Goal: Transaction & Acquisition: Purchase product/service

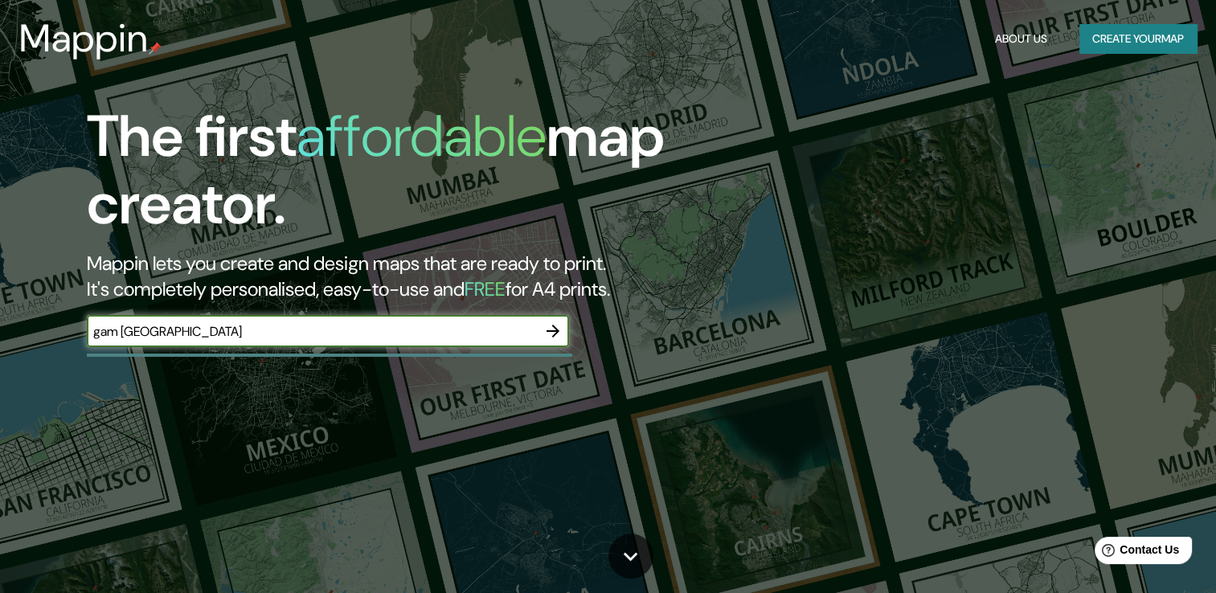
type input "gam [GEOGRAPHIC_DATA]"
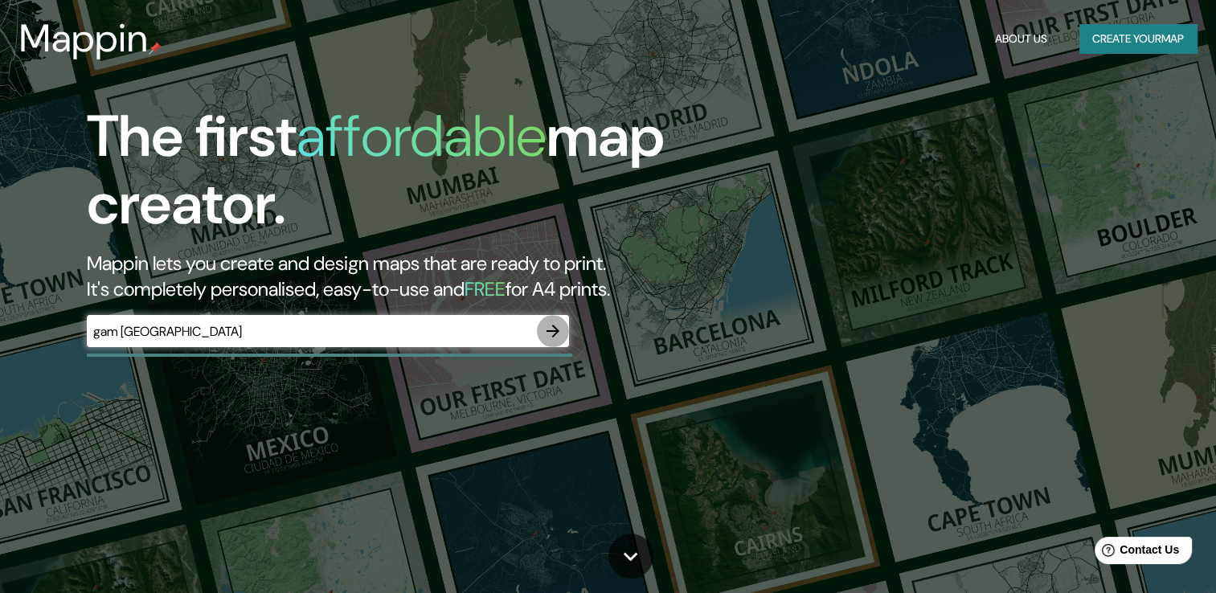
click at [555, 331] on icon "button" at bounding box center [553, 331] width 13 height 13
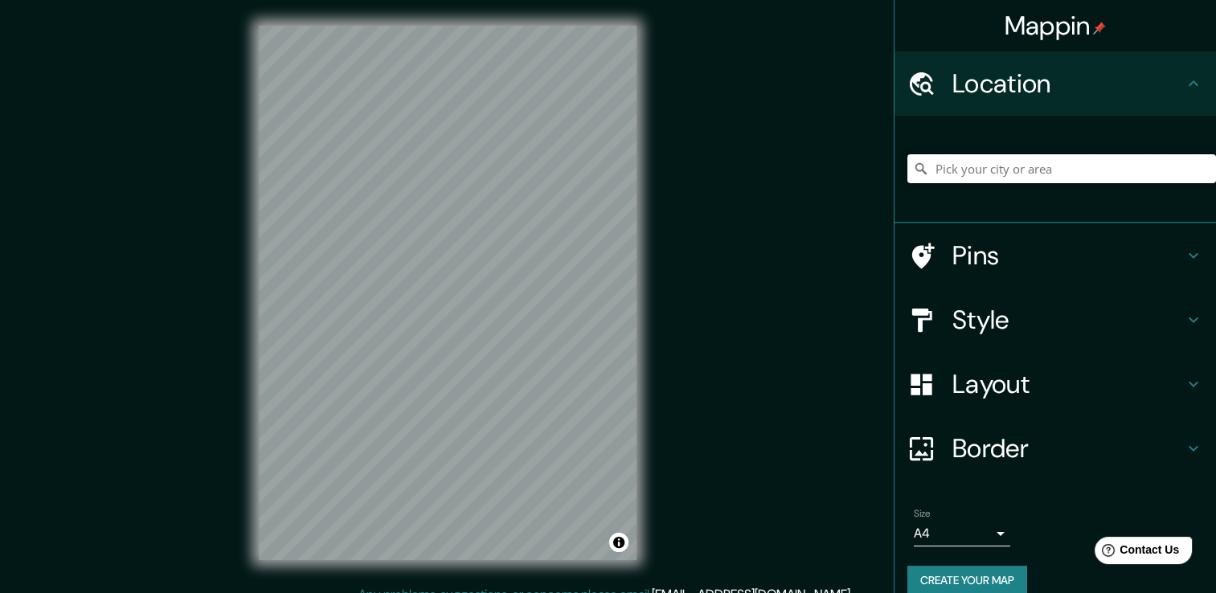
click at [950, 171] on input "Pick your city or area" at bounding box center [1061, 168] width 309 height 29
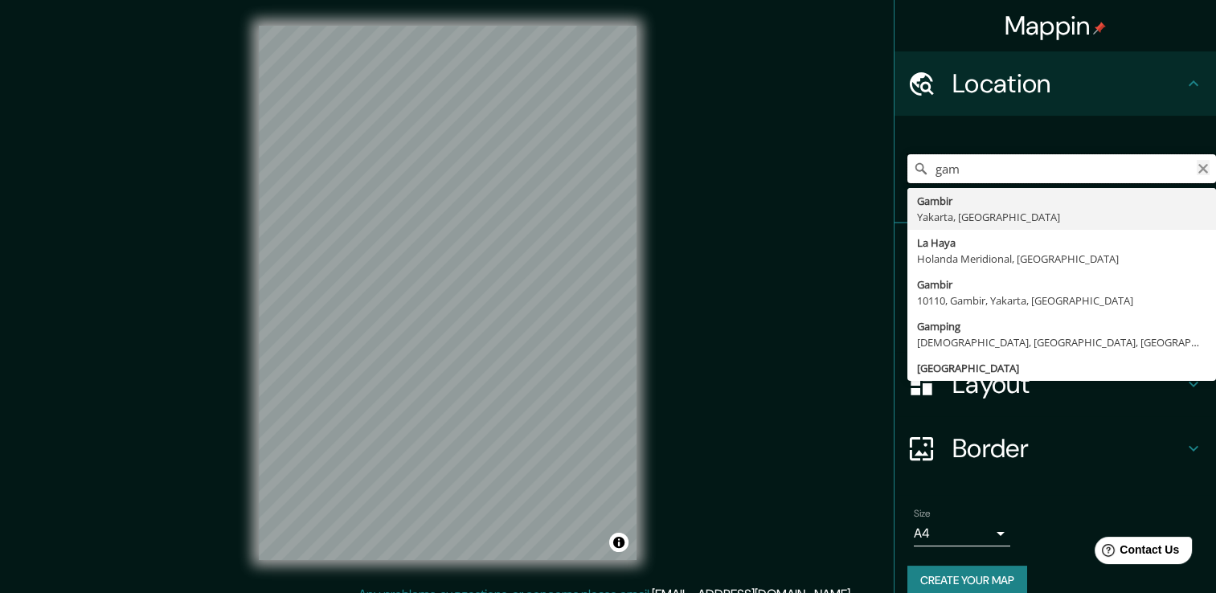
type input "gam"
click at [1197, 168] on icon "Clear" at bounding box center [1203, 168] width 13 height 13
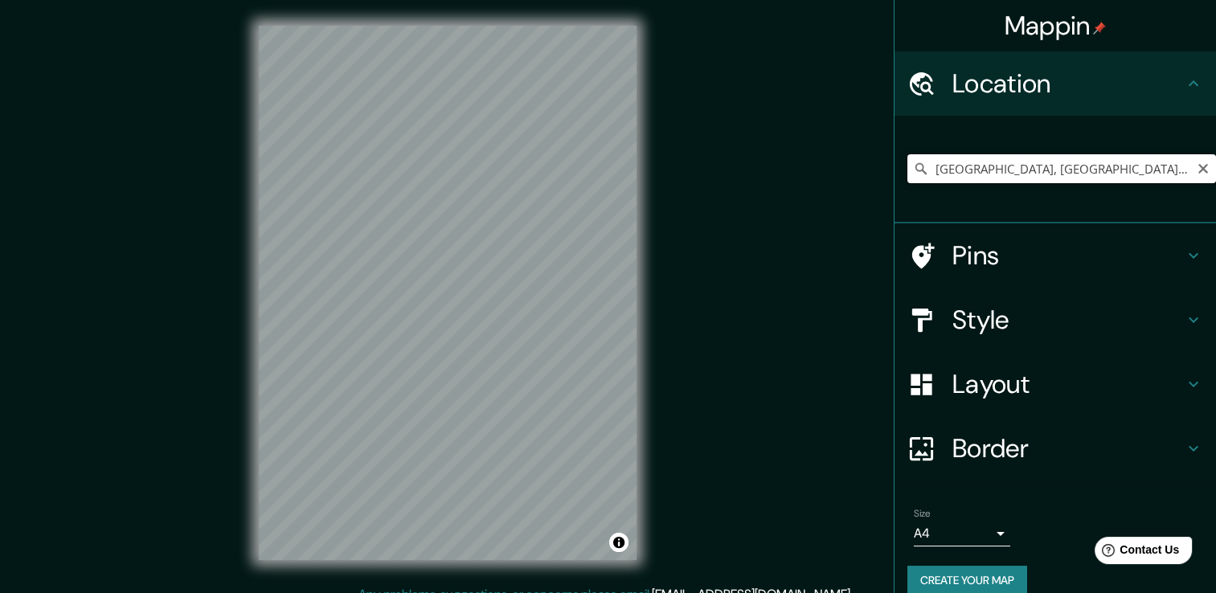
click at [1177, 166] on input "[GEOGRAPHIC_DATA], [GEOGRAPHIC_DATA][PERSON_NAME], [GEOGRAPHIC_DATA]" at bounding box center [1061, 168] width 309 height 29
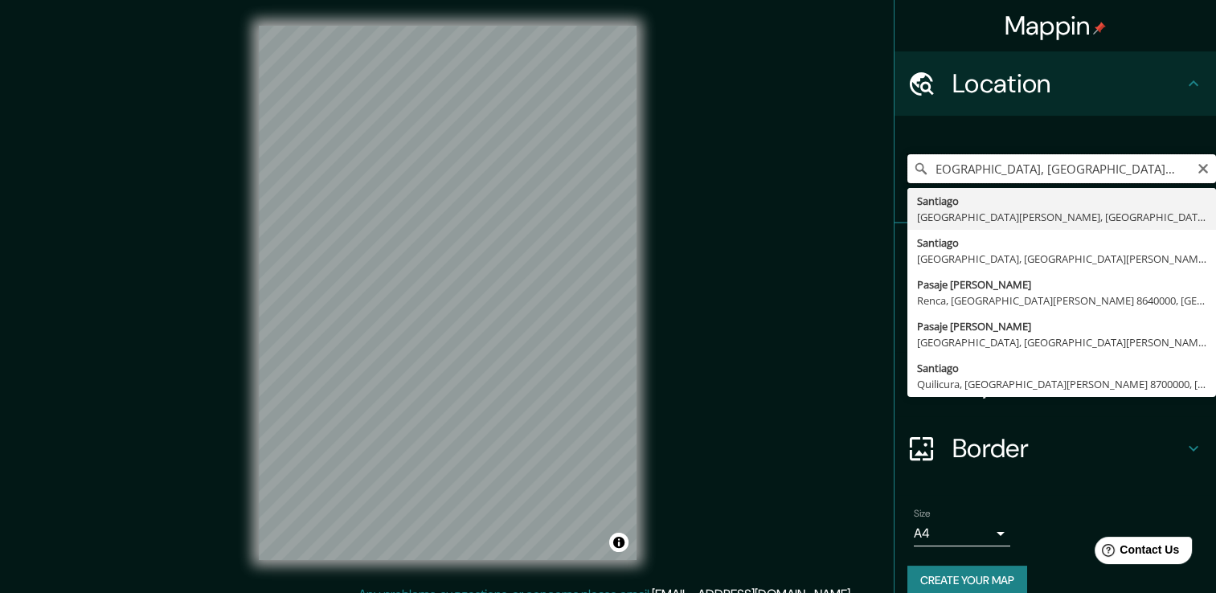
scroll to position [0, 23]
type input "[GEOGRAPHIC_DATA], [GEOGRAPHIC_DATA][PERSON_NAME], [GEOGRAPHIC_DATA]"
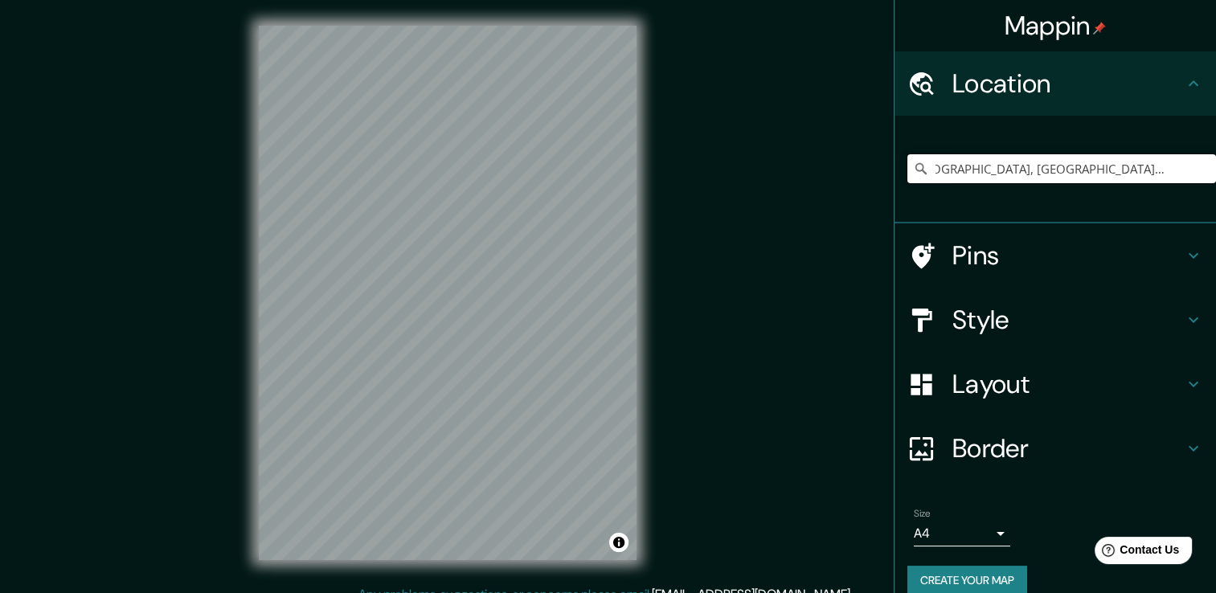
scroll to position [0, 0]
drag, startPoint x: 1193, startPoint y: 169, endPoint x: 1152, endPoint y: 173, distance: 41.2
click at [1197, 169] on icon "Clear" at bounding box center [1203, 168] width 13 height 13
paste input "Av. [STREET_ADDRESS][PERSON_NAME][PERSON_NAME],"
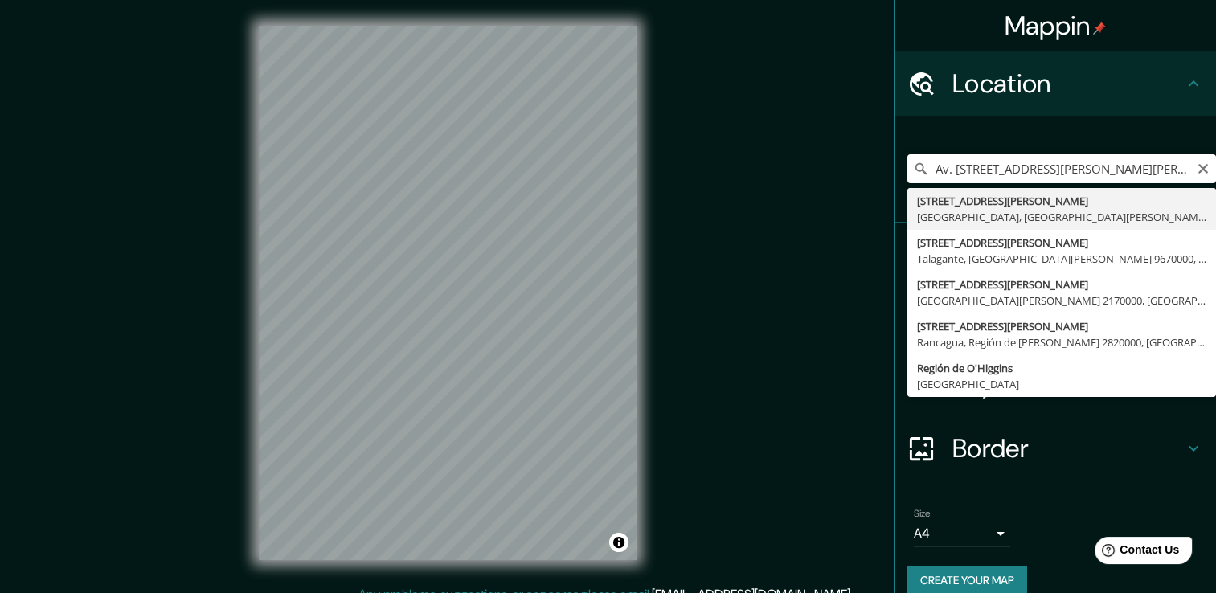
type input "[STREET_ADDRESS][PERSON_NAME][PERSON_NAME][PERSON_NAME]"
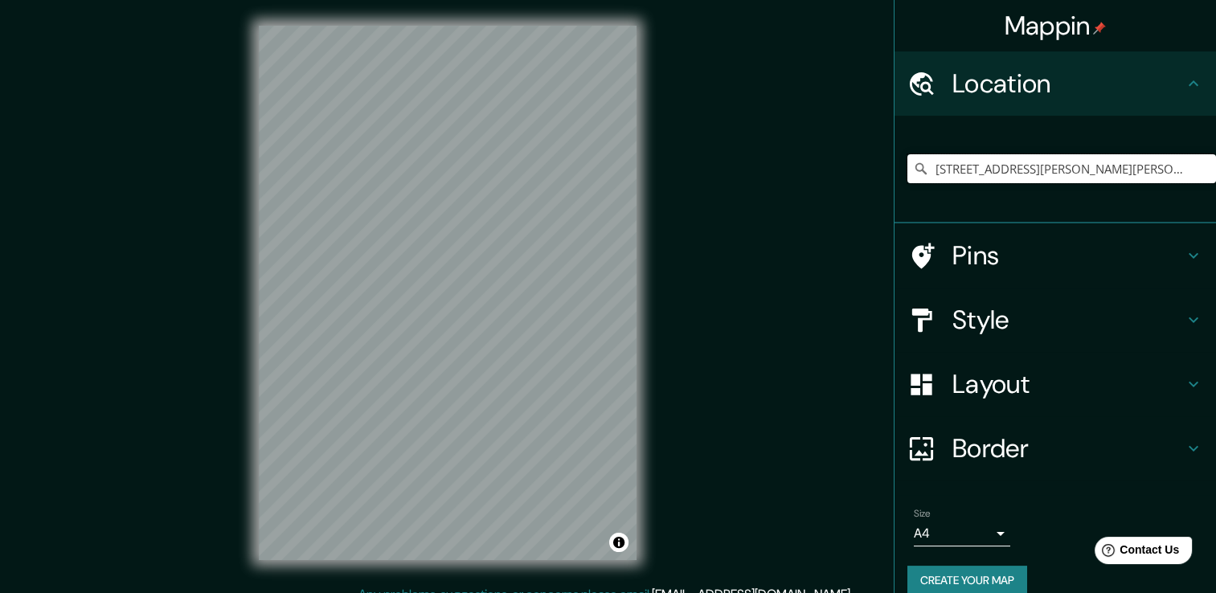
scroll to position [0, 0]
click at [953, 319] on h4 "Style" at bounding box center [1067, 320] width 231 height 32
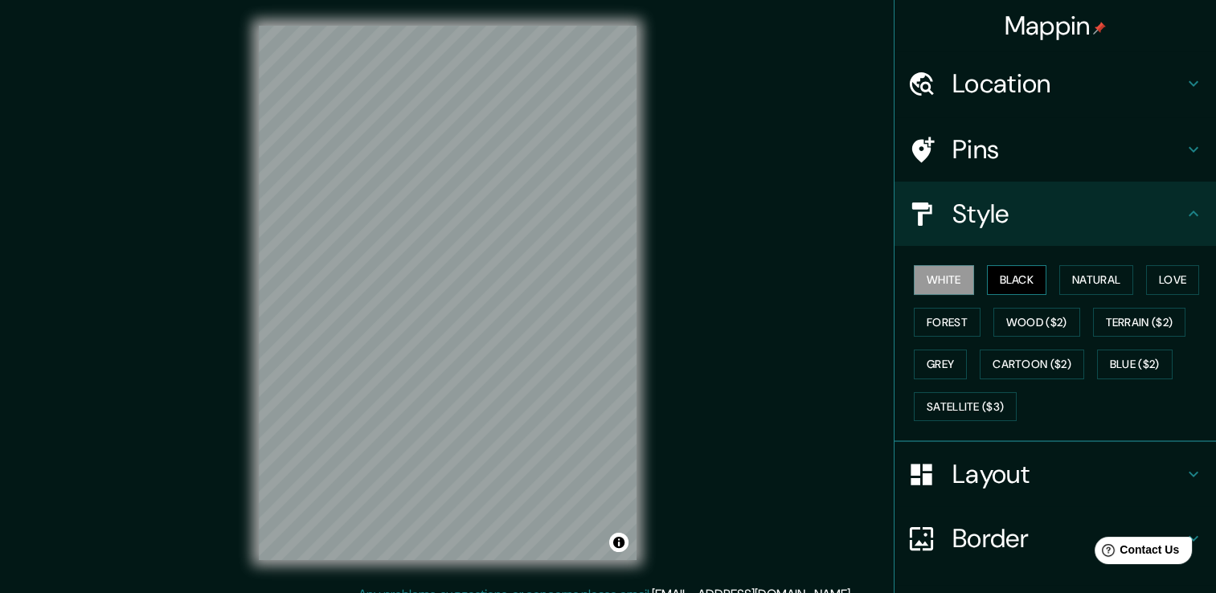
click at [992, 284] on button "Black" at bounding box center [1017, 280] width 60 height 30
click at [1074, 286] on button "Natural" at bounding box center [1096, 280] width 74 height 30
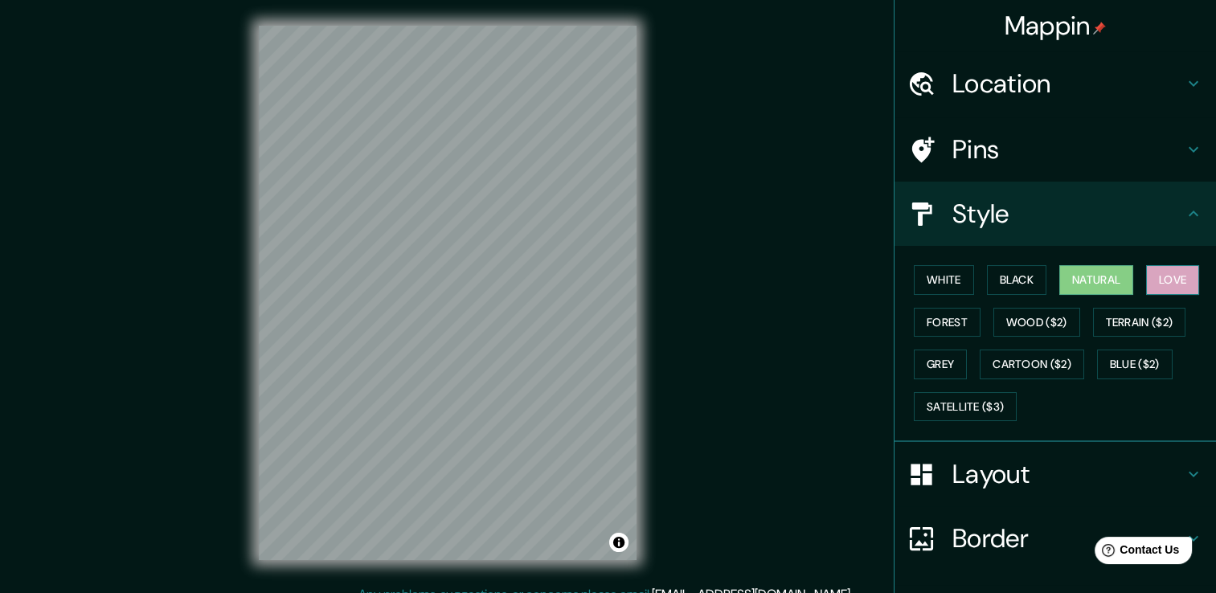
click at [1163, 285] on button "Love" at bounding box center [1172, 280] width 53 height 30
click at [948, 317] on button "Forest" at bounding box center [947, 323] width 67 height 30
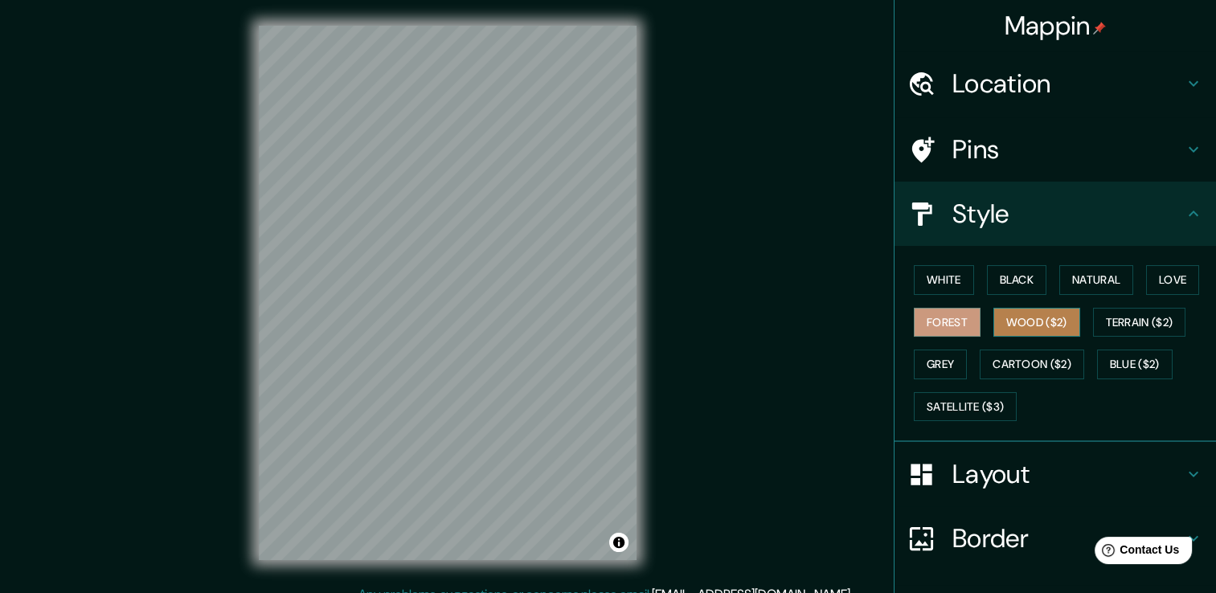
click at [1022, 321] on button "Wood ($2)" at bounding box center [1036, 323] width 87 height 30
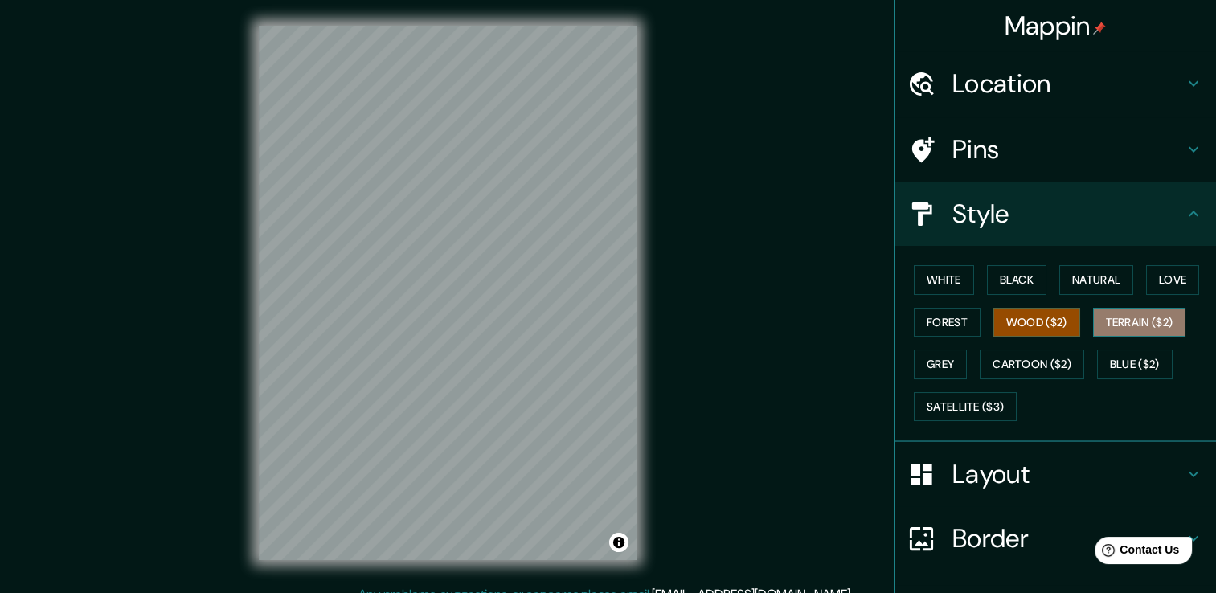
click at [1119, 322] on button "Terrain ($2)" at bounding box center [1139, 323] width 93 height 30
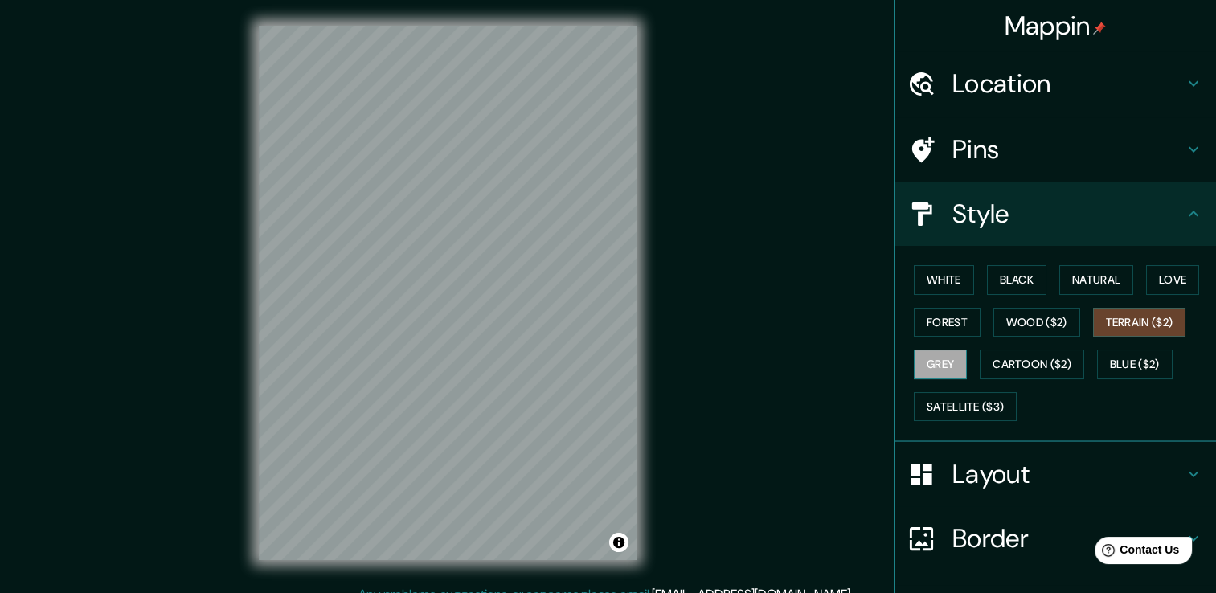
click at [932, 358] on button "Grey" at bounding box center [940, 365] width 53 height 30
click at [1001, 362] on button "Cartoon ($2)" at bounding box center [1032, 365] width 104 height 30
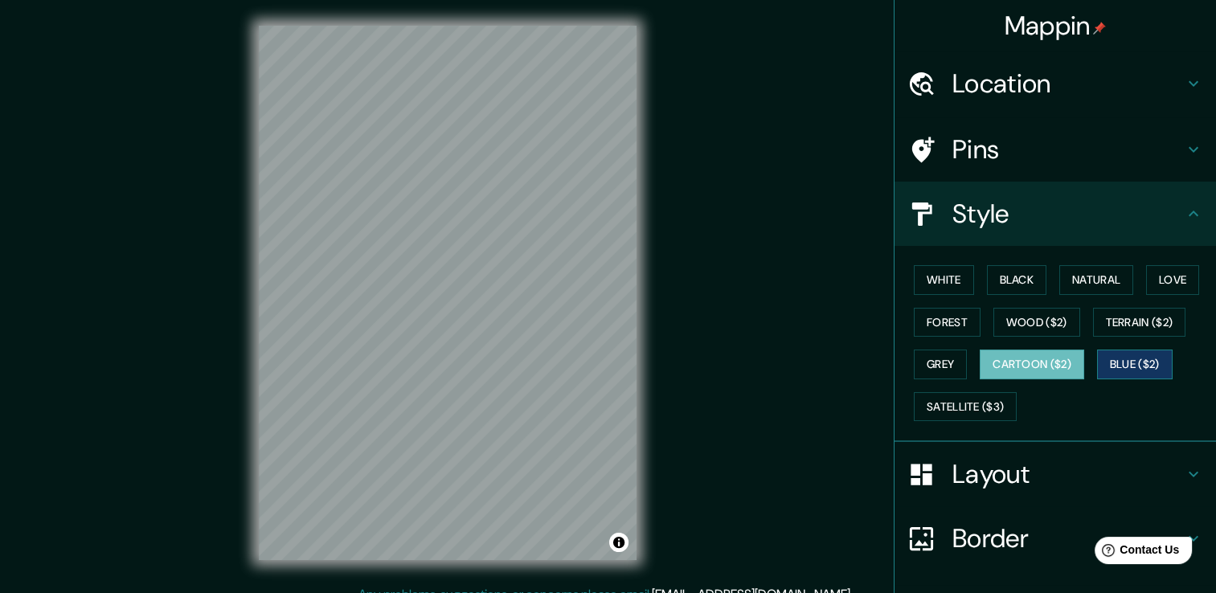
click at [1121, 362] on button "Blue ($2)" at bounding box center [1135, 365] width 76 height 30
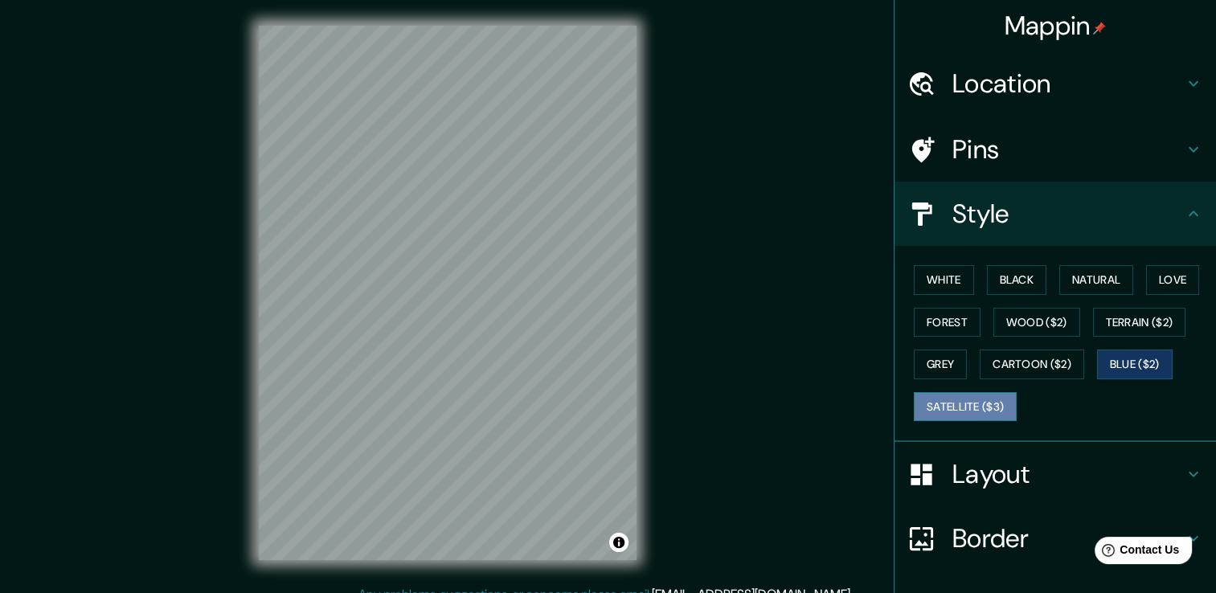
click at [992, 406] on button "Satellite ($3)" at bounding box center [965, 407] width 103 height 30
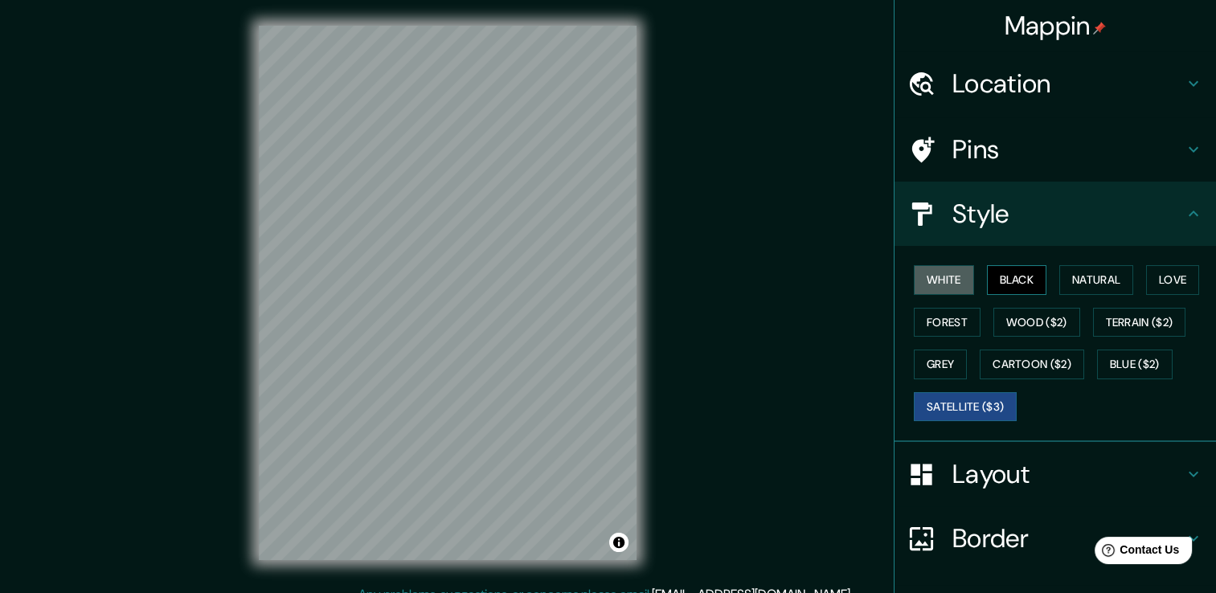
drag, startPoint x: 958, startPoint y: 278, endPoint x: 986, endPoint y: 276, distance: 28.2
click at [958, 280] on button "White" at bounding box center [944, 280] width 60 height 30
click at [989, 276] on button "Black" at bounding box center [1017, 280] width 60 height 30
click at [988, 482] on h4 "Layout" at bounding box center [1067, 474] width 231 height 32
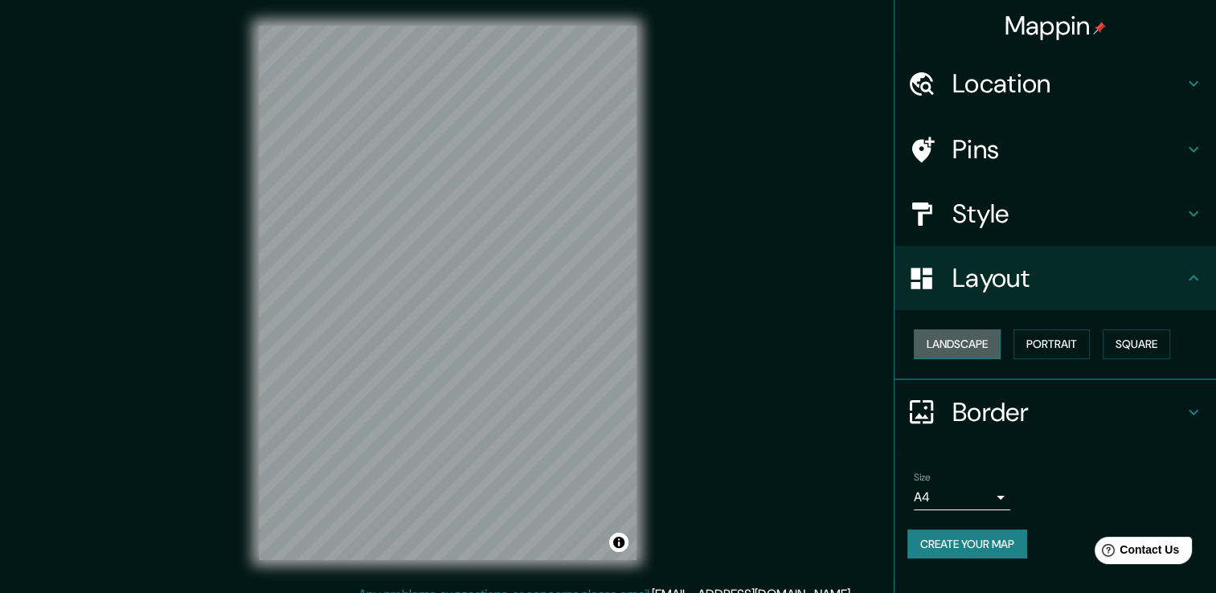
click at [951, 348] on button "Landscape" at bounding box center [957, 345] width 87 height 30
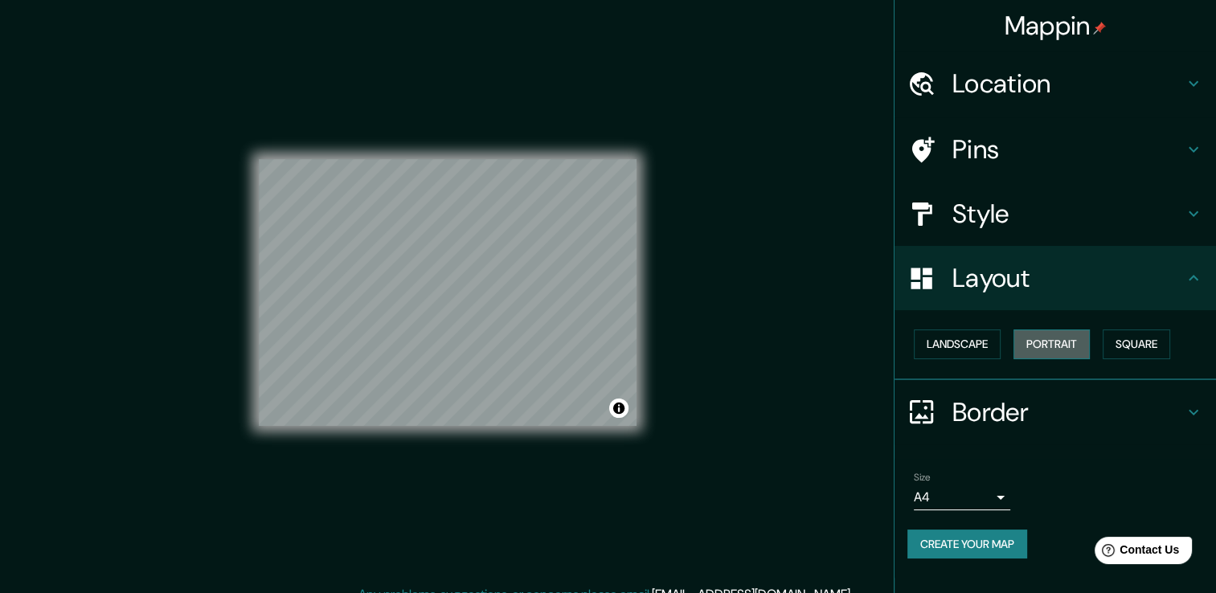
click at [1059, 344] on button "Portrait" at bounding box center [1051, 345] width 76 height 30
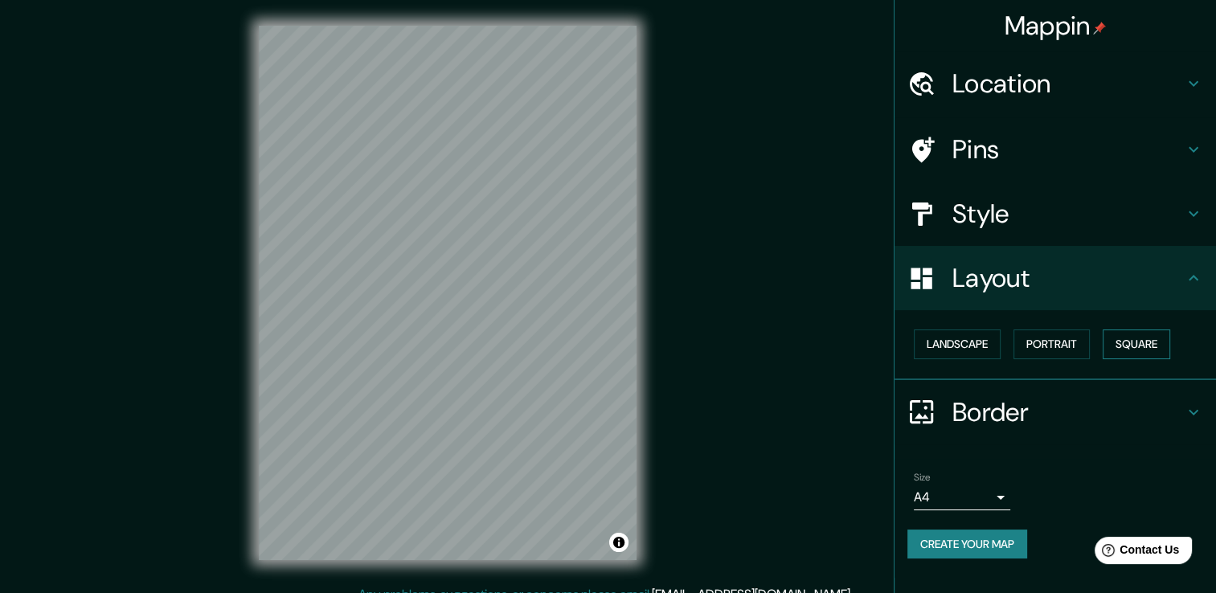
click at [1135, 337] on button "Square" at bounding box center [1137, 345] width 68 height 30
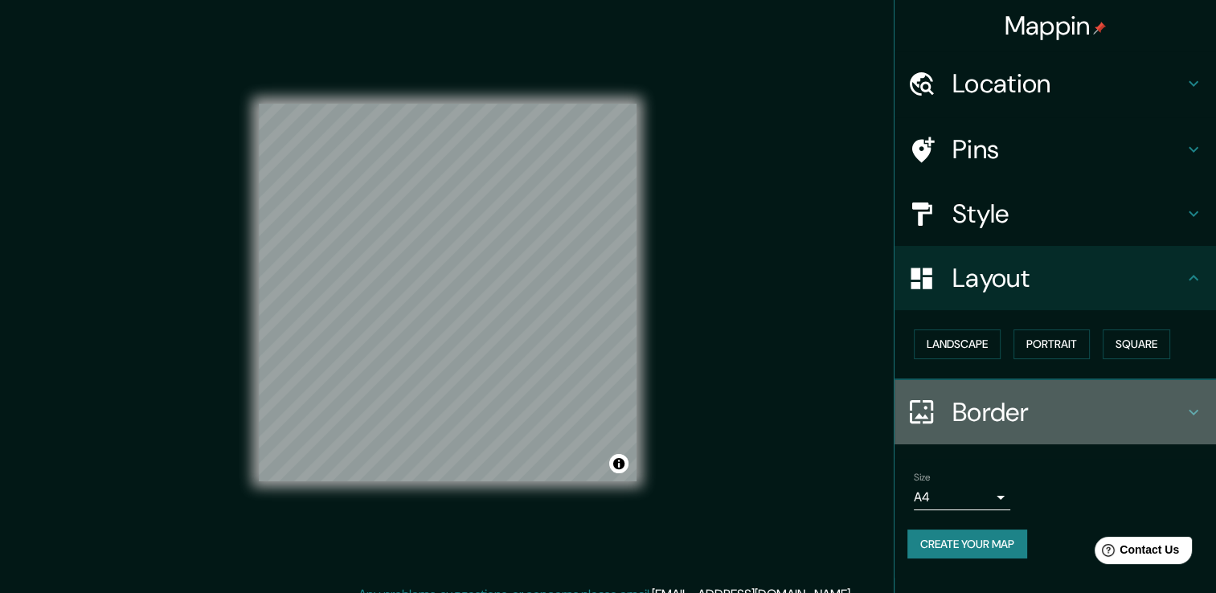
click at [1026, 412] on h4 "Border" at bounding box center [1067, 412] width 231 height 32
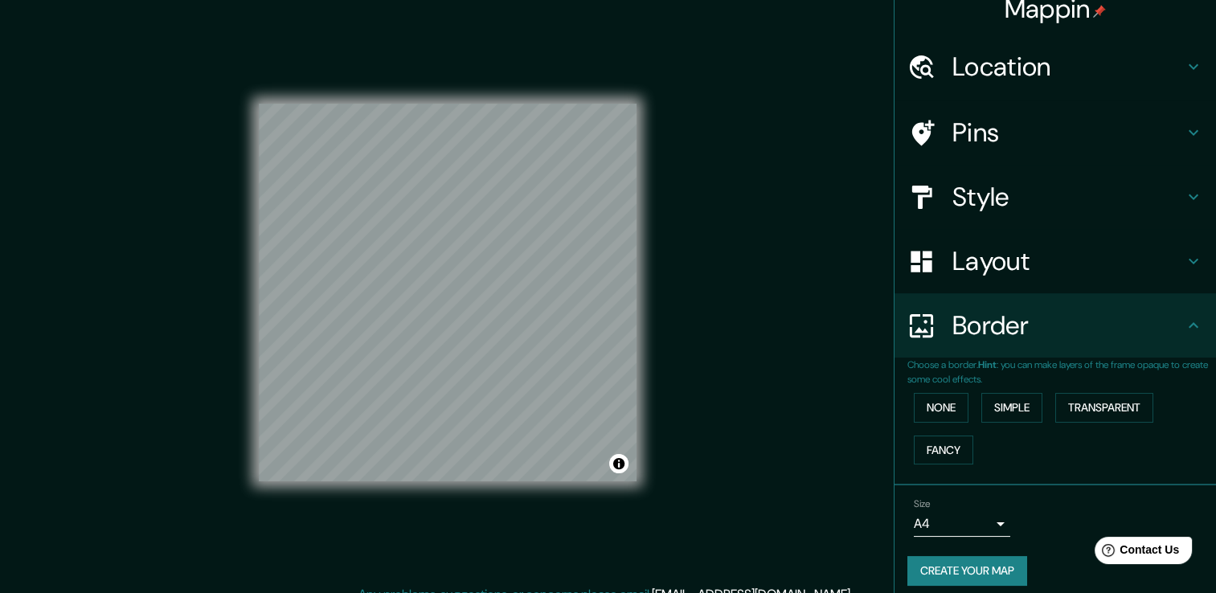
scroll to position [27, 0]
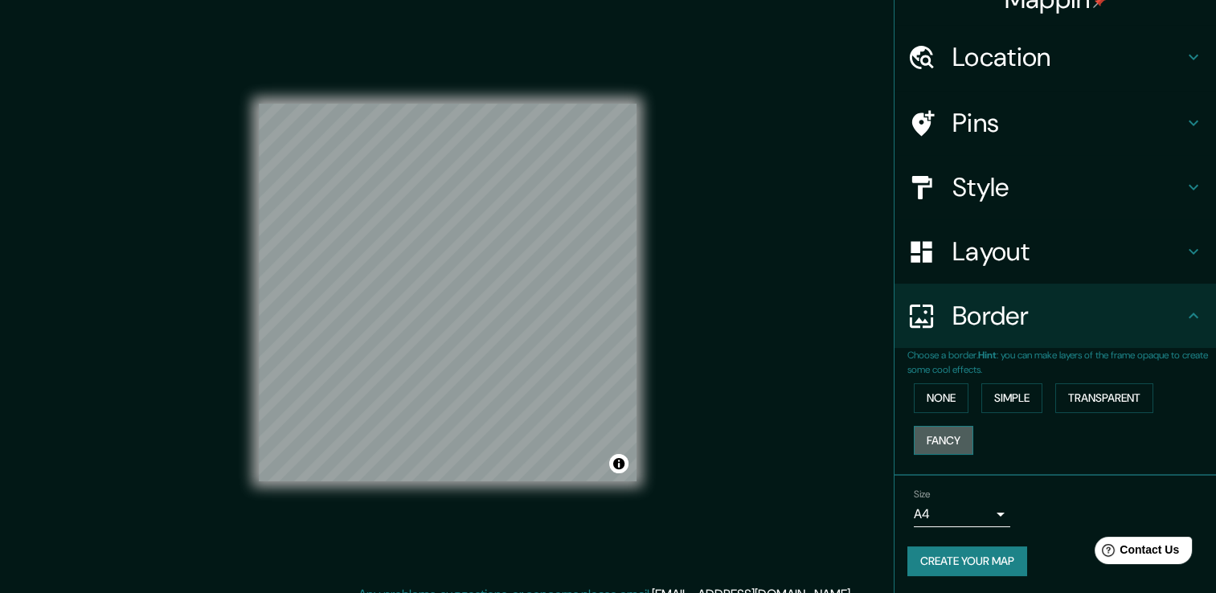
click at [954, 432] on button "Fancy" at bounding box center [943, 441] width 59 height 30
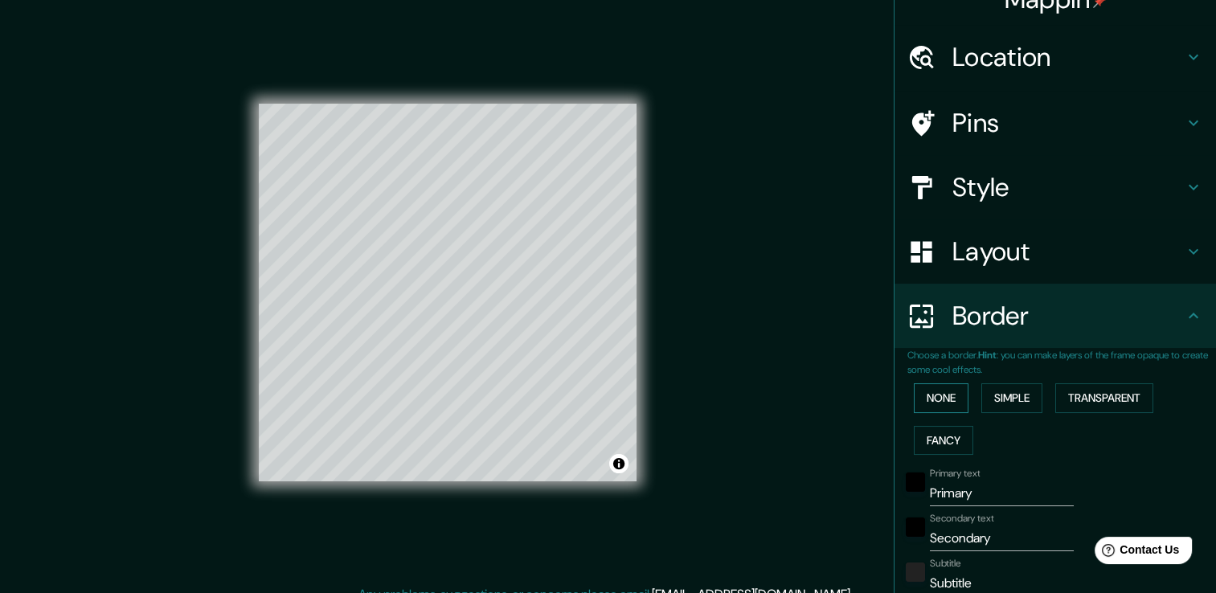
click at [938, 394] on button "None" at bounding box center [941, 398] width 55 height 30
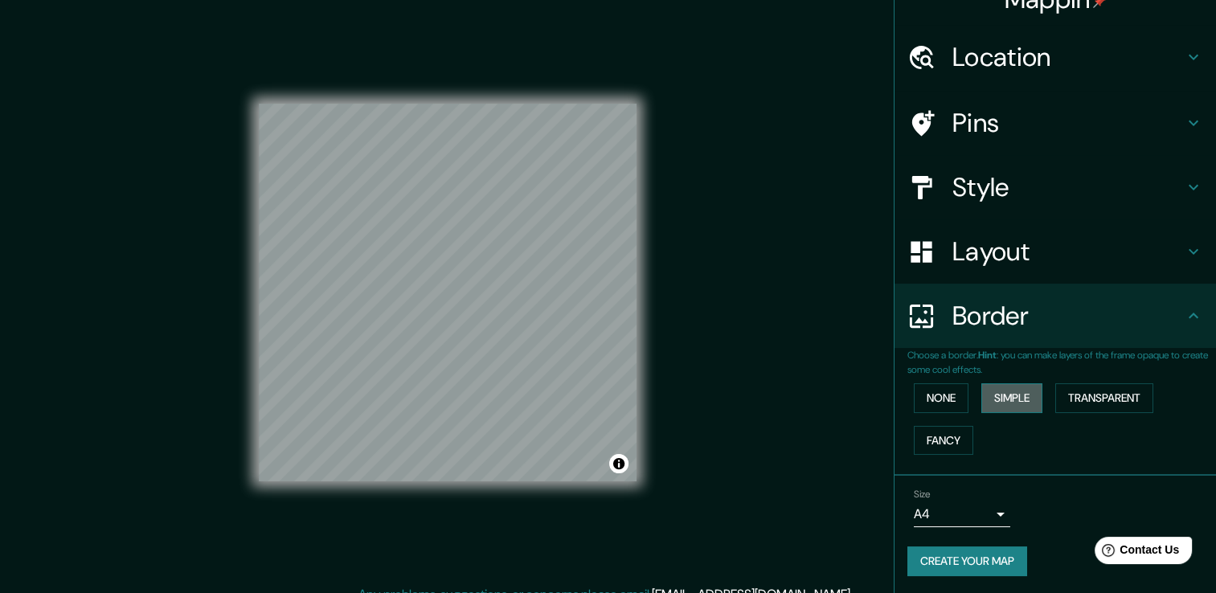
drag, startPoint x: 1000, startPoint y: 403, endPoint x: 1014, endPoint y: 403, distance: 14.5
click at [1000, 404] on button "Simple" at bounding box center [1011, 398] width 61 height 30
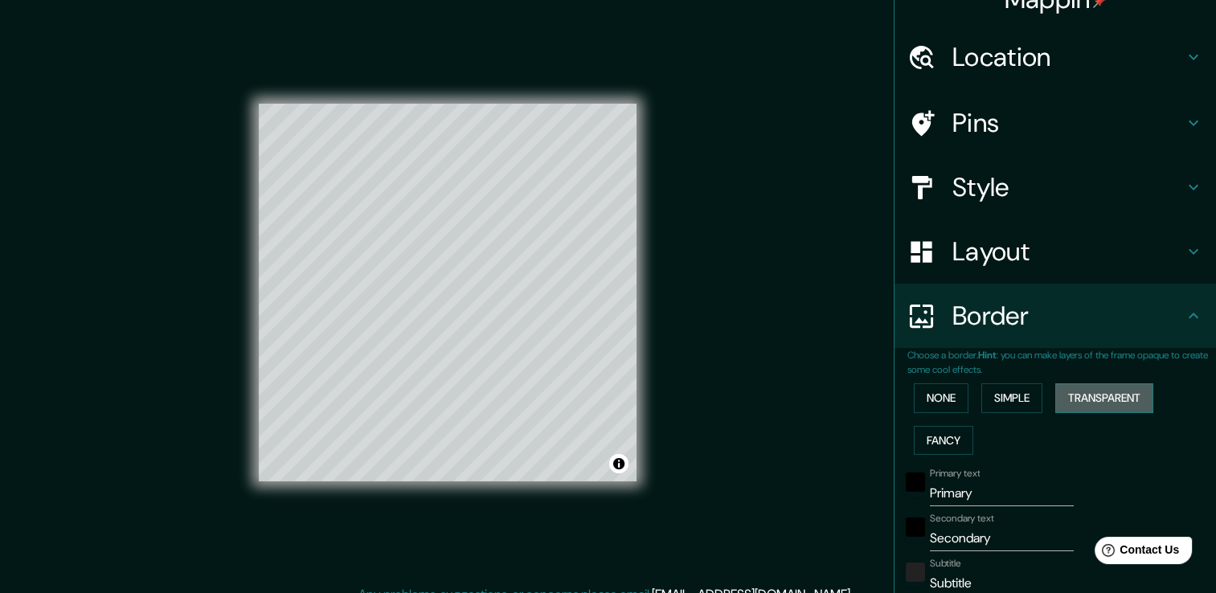
click at [1112, 400] on button "Transparent" at bounding box center [1104, 398] width 98 height 30
click at [942, 399] on button "None" at bounding box center [941, 398] width 55 height 30
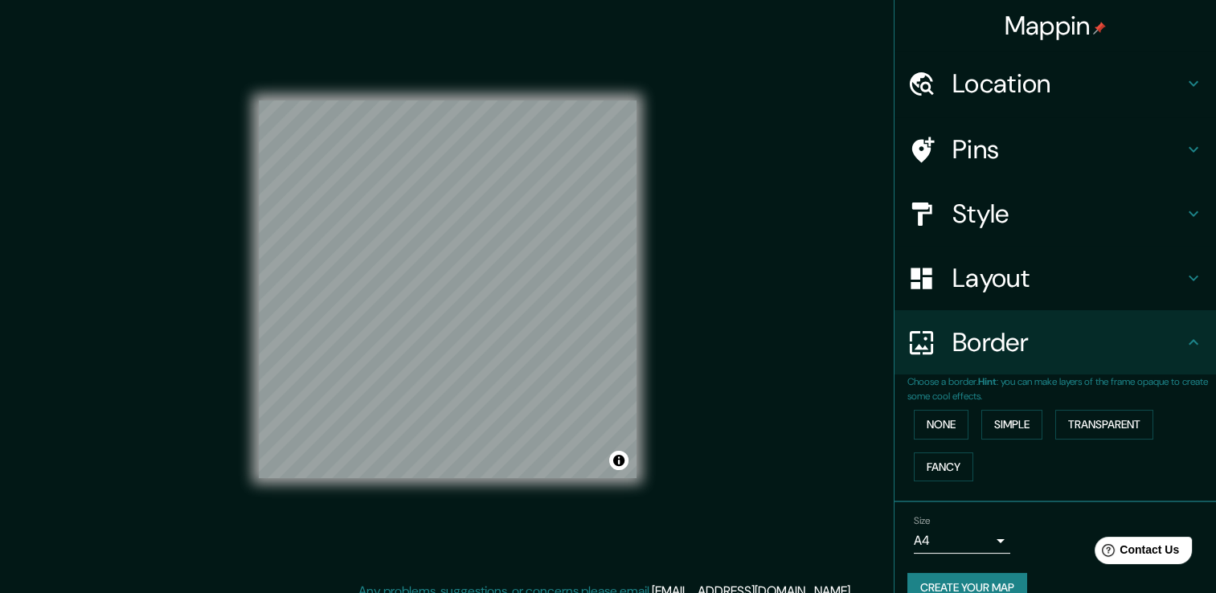
scroll to position [0, 0]
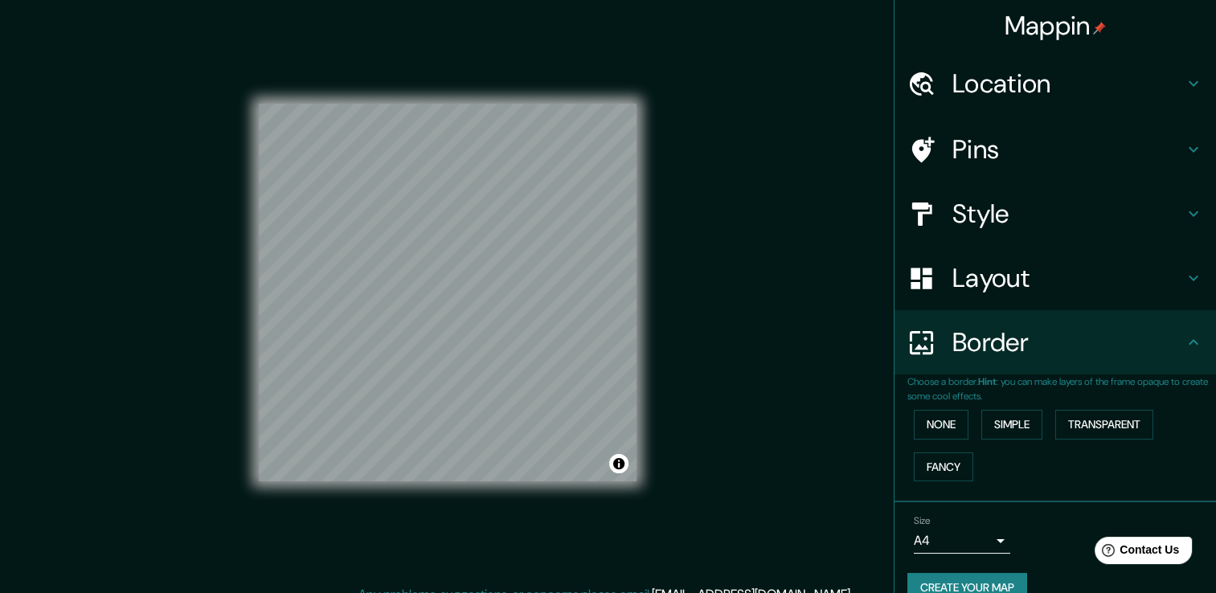
click at [983, 151] on h4 "Pins" at bounding box center [1067, 149] width 231 height 32
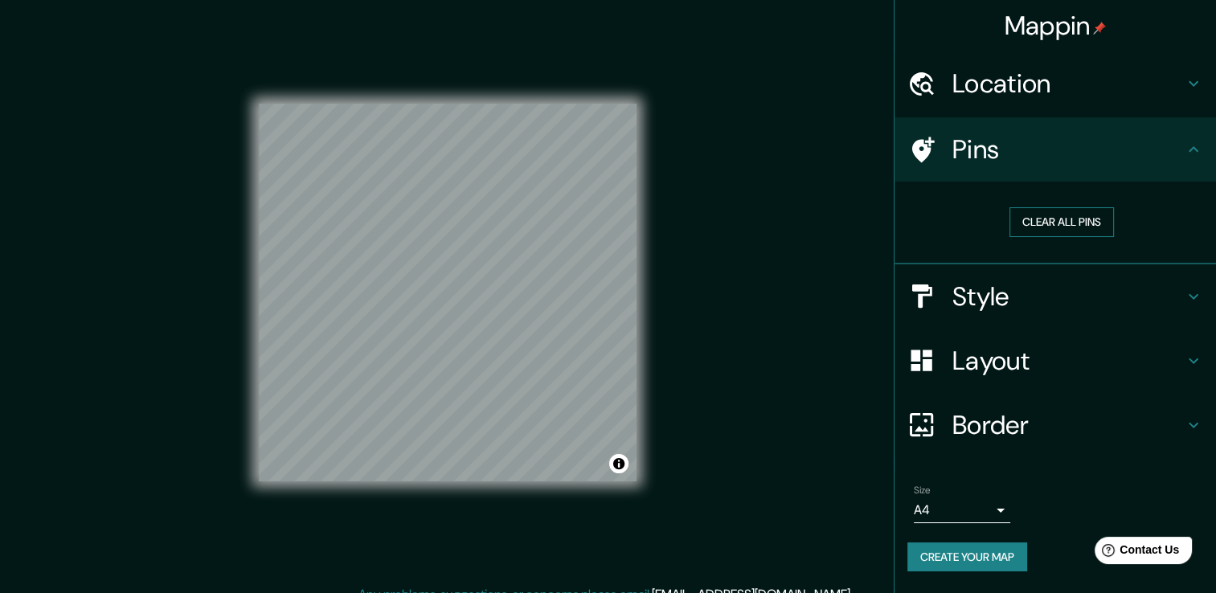
click at [1054, 228] on button "Clear all pins" at bounding box center [1061, 222] width 104 height 30
click at [1057, 227] on button "Clear all pins" at bounding box center [1061, 222] width 104 height 30
click at [980, 562] on button "Create your map" at bounding box center [967, 557] width 120 height 30
click at [968, 554] on button "Create your map" at bounding box center [967, 557] width 120 height 30
click at [804, 112] on div "Mappin Location [STREET_ADDRESS][PERSON_NAME][PERSON_NAME][PERSON_NAME] Pins Cl…" at bounding box center [608, 305] width 1216 height 611
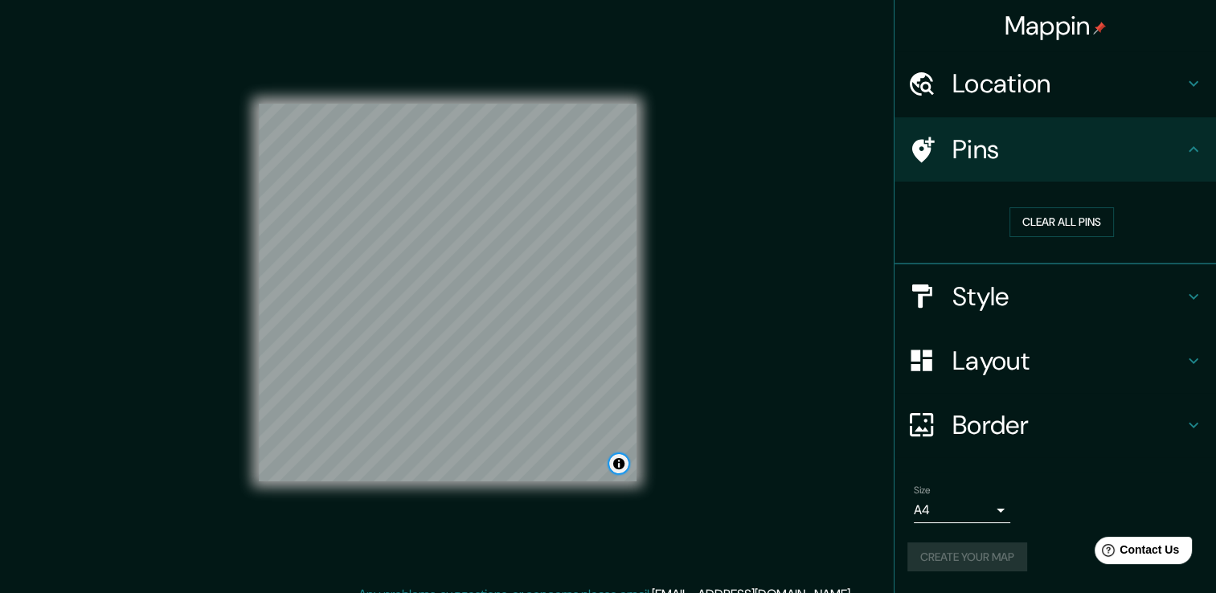
click at [624, 471] on button "Toggle attribution" at bounding box center [618, 463] width 19 height 19
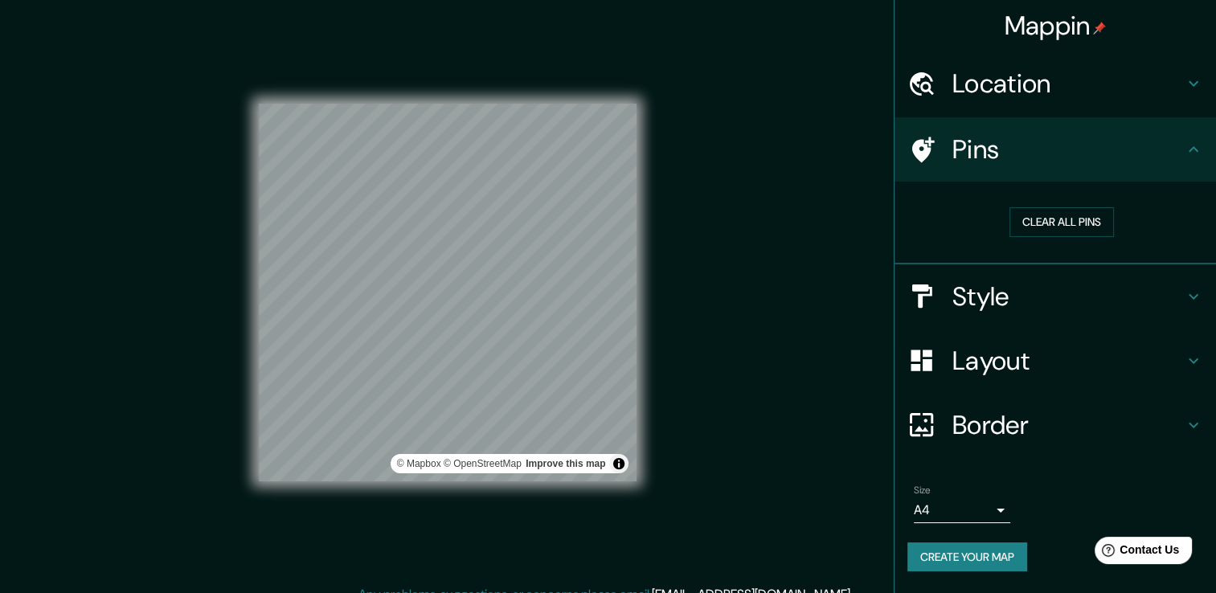
click at [651, 489] on div "© Mapbox © OpenStreetMap Improve this map" at bounding box center [447, 292] width 429 height 585
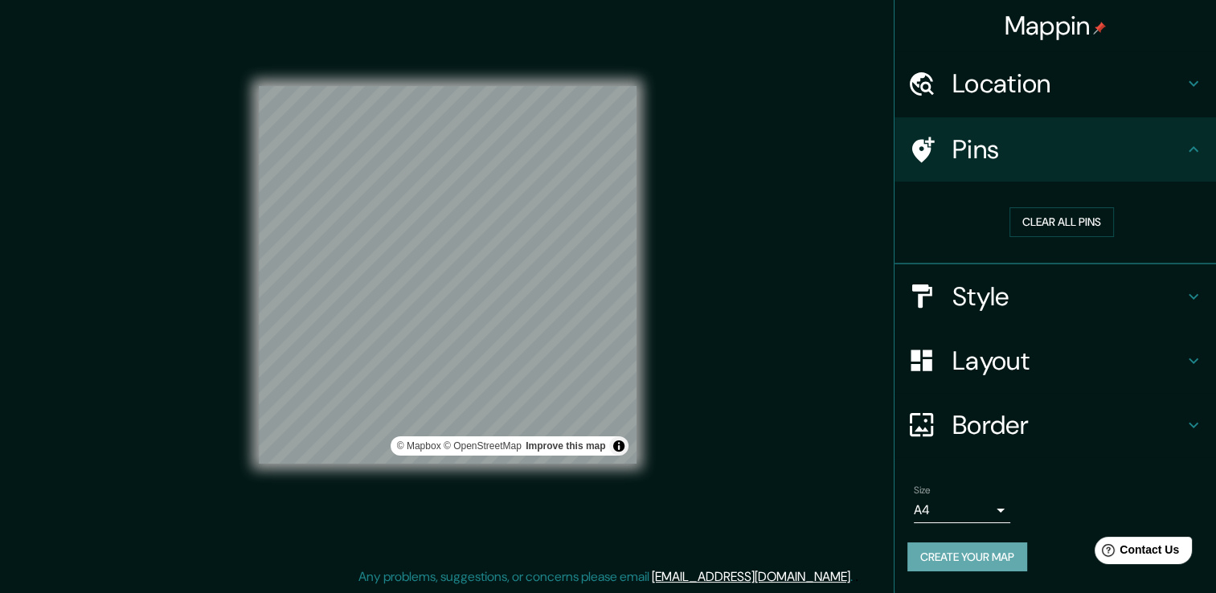
click at [944, 564] on button "Create your map" at bounding box center [967, 557] width 120 height 30
click at [944, 563] on div "Create your map" at bounding box center [1055, 557] width 296 height 30
click at [993, 509] on body "Mappin Location [STREET_ADDRESS][PERSON_NAME][PERSON_NAME][PERSON_NAME] Pins Cl…" at bounding box center [608, 278] width 1216 height 593
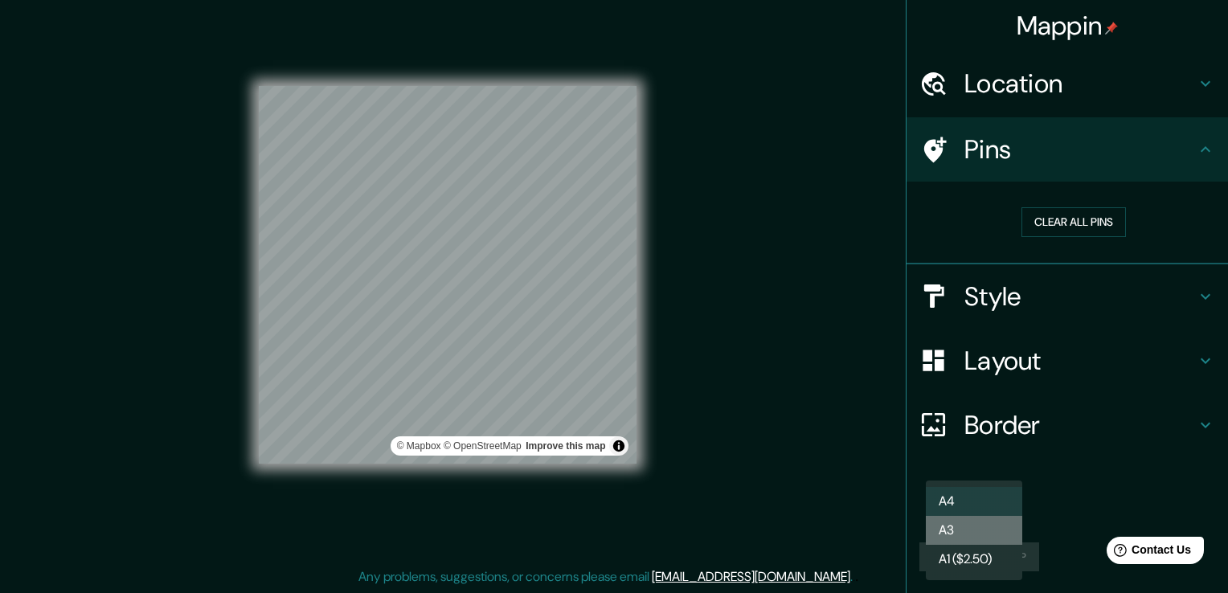
click at [972, 528] on li "A3" at bounding box center [974, 530] width 96 height 29
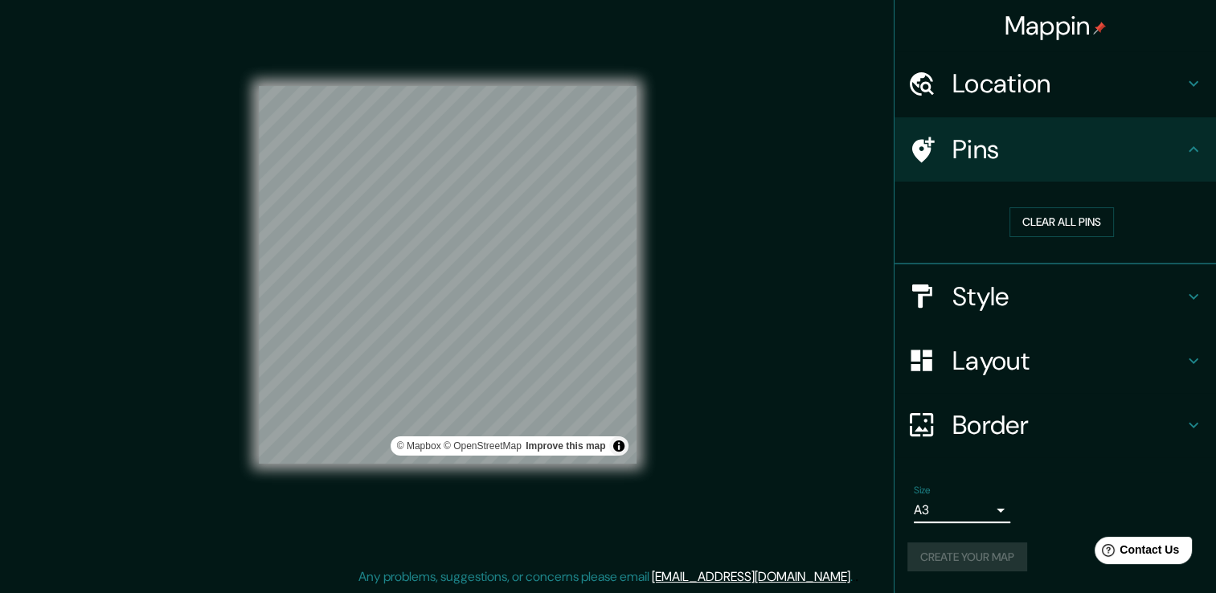
click at [968, 520] on body "Mappin Location [STREET_ADDRESS][PERSON_NAME][PERSON_NAME][PERSON_NAME] Pins Cl…" at bounding box center [608, 278] width 1216 height 593
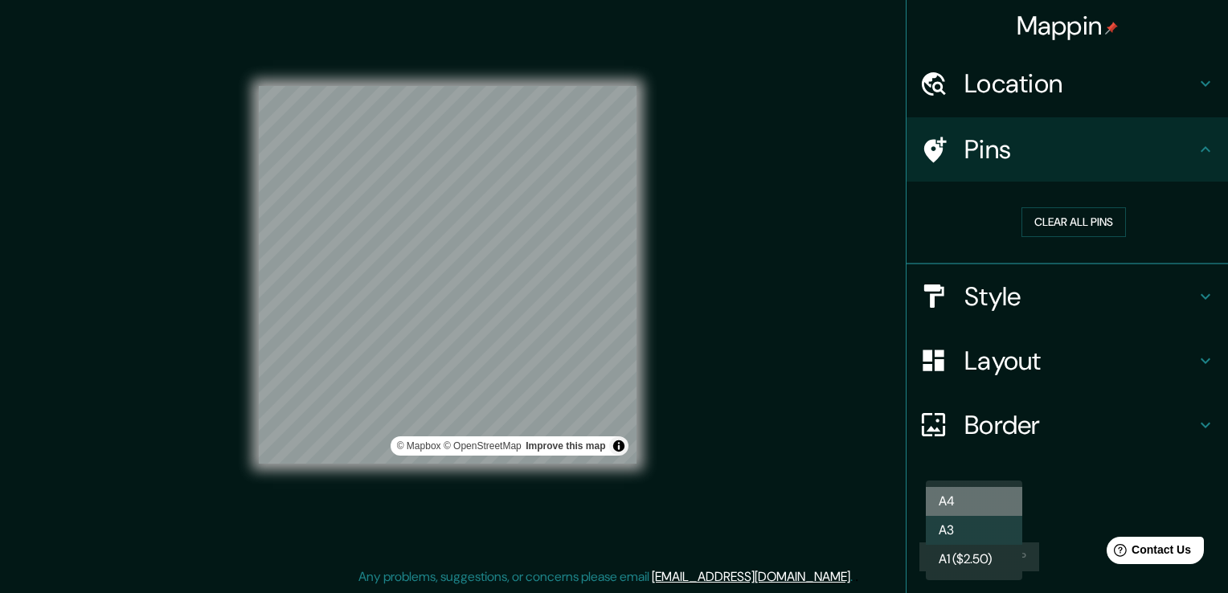
click at [961, 506] on li "A4" at bounding box center [974, 501] width 96 height 29
type input "single"
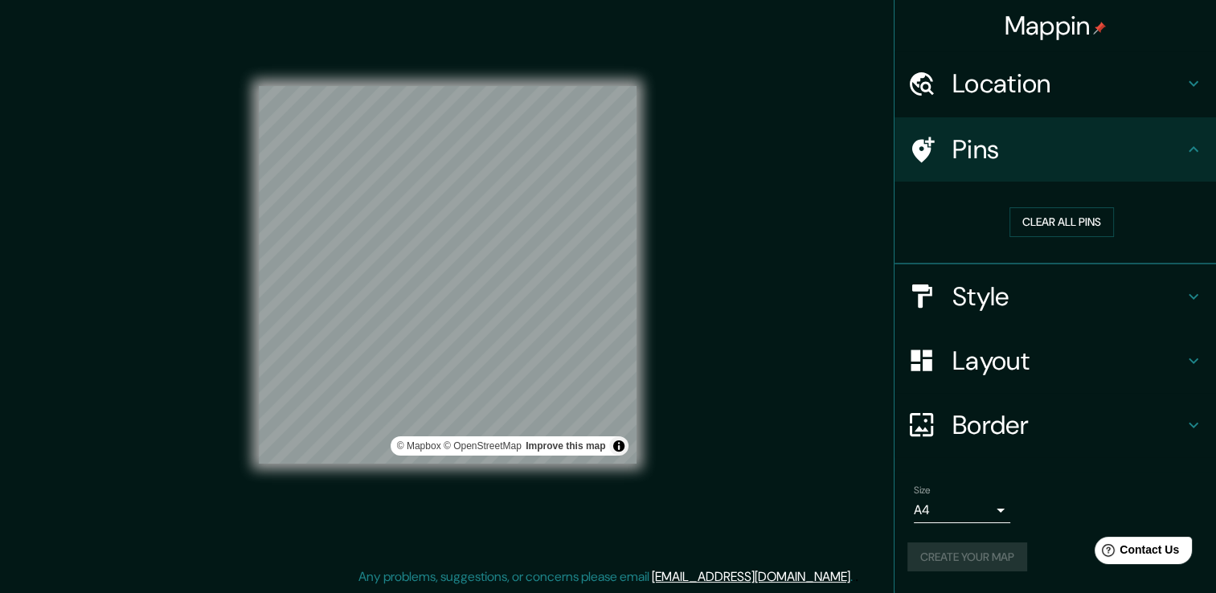
click at [989, 557] on div "Create your map" at bounding box center [1055, 557] width 296 height 30
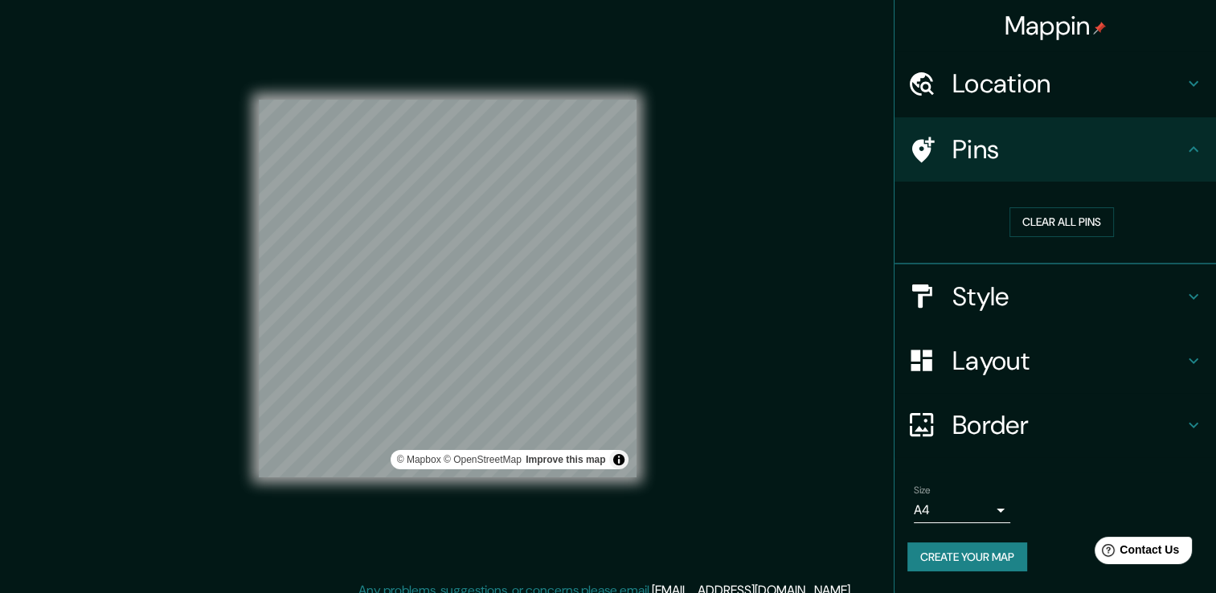
scroll to position [0, 0]
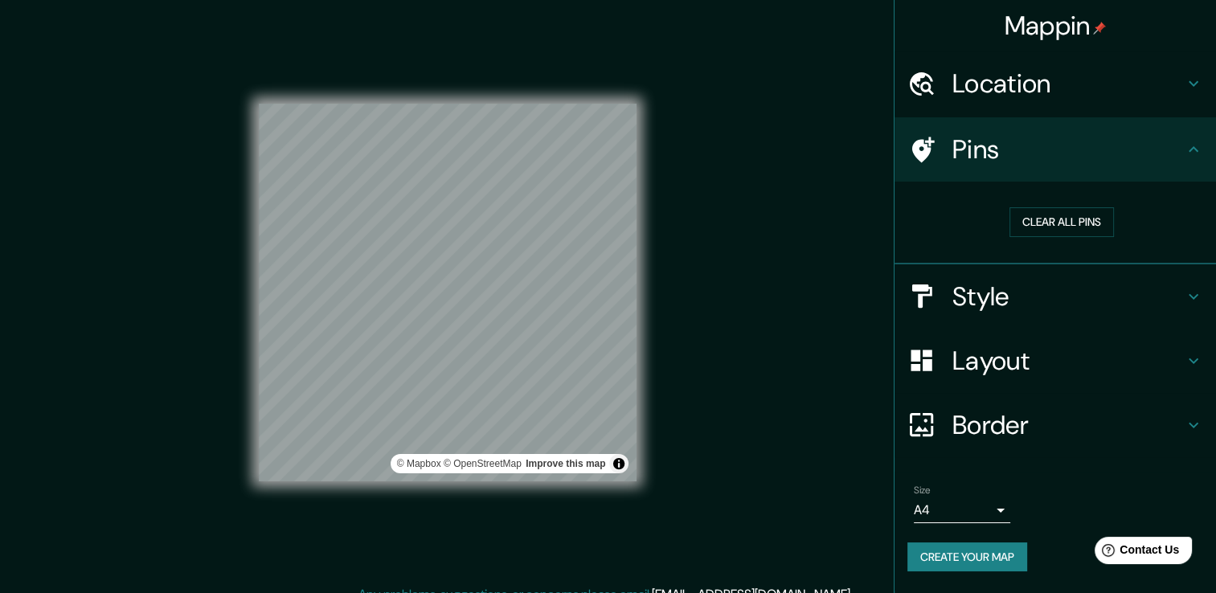
drag, startPoint x: 238, startPoint y: 82, endPoint x: 657, endPoint y: 297, distance: 471.6
click at [657, 297] on div "© Mapbox © OpenStreetMap Improve this map" at bounding box center [447, 292] width 429 height 585
